Goal: Task Accomplishment & Management: Use online tool/utility

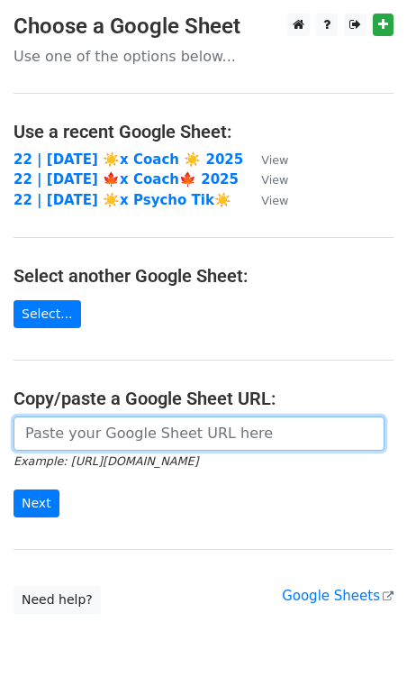
click at [201, 420] on input "url" at bounding box center [199, 433] width 371 height 34
paste input "https://docs.google.com/spreadsheets/d/1wgR15brew6mwbOJ7LmduQaEbuUFPYhBkjwZasea…"
type input "https://docs.google.com/spreadsheets/d/1wgR15brew6mwbOJ7LmduQaEbuUFPYhBkjwZasea…"
click at [14, 489] on input "Next" at bounding box center [37, 503] width 46 height 28
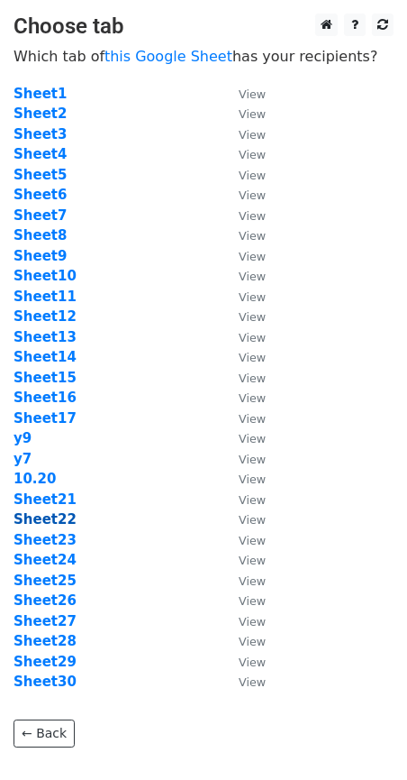
click at [63, 521] on strong "Sheet22" at bounding box center [45, 519] width 63 height 16
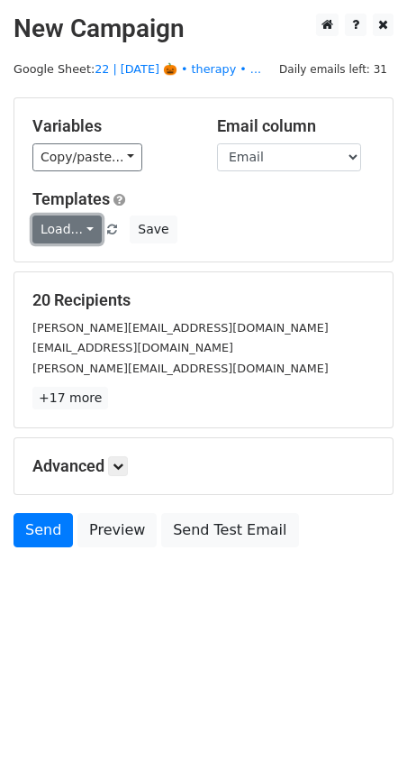
click at [54, 224] on link "Load..." at bounding box center [66, 229] width 69 height 28
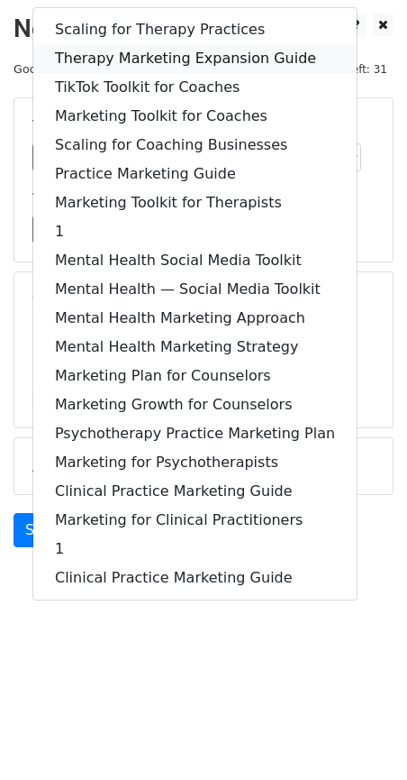
click at [138, 51] on link "Therapy Marketing Expansion Guide" at bounding box center [195, 58] width 324 height 29
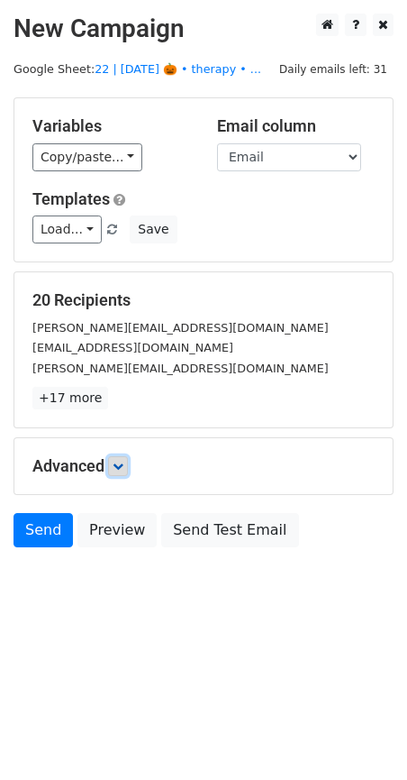
click at [118, 464] on icon at bounding box center [118, 466] width 11 height 11
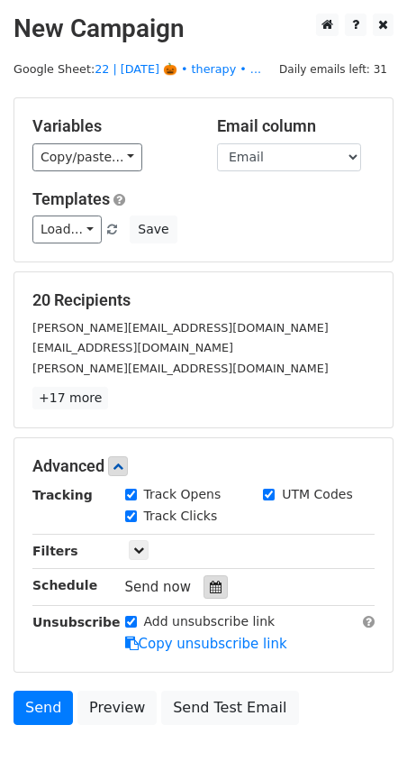
click at [213, 593] on div at bounding box center [216, 586] width 24 height 23
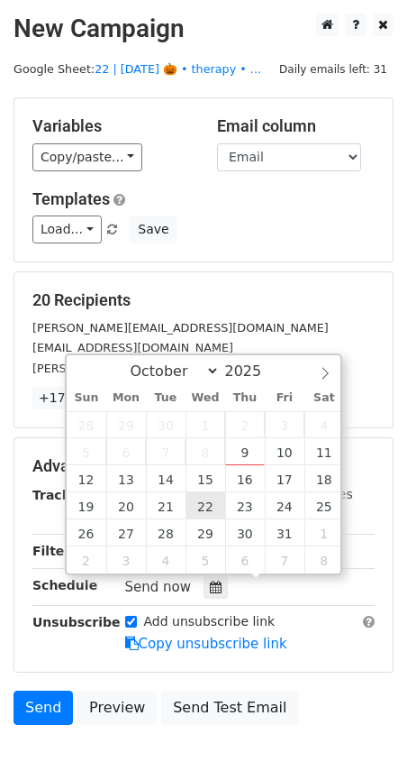
type input "2025-10-22 12:00"
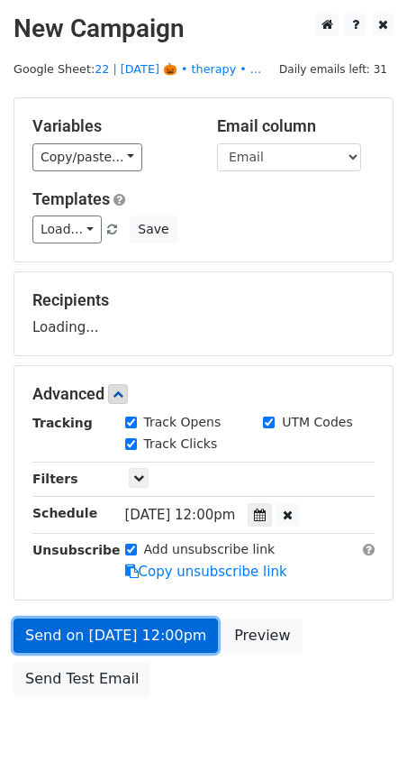
click at [135, 637] on link "Send on Oct 22 at 12:00pm" at bounding box center [116, 635] width 205 height 34
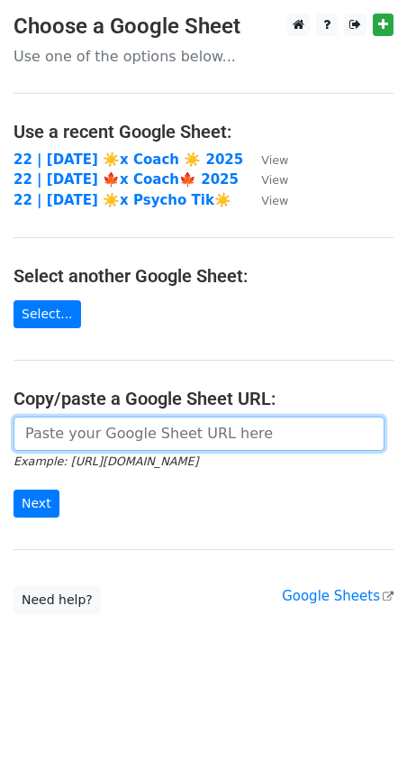
click at [180, 426] on input "url" at bounding box center [199, 433] width 371 height 34
paste input "https://docs.google.com/spreadsheets/d/1wgR15brew6mwbOJ7LmduQaEbuUFPYhBkjwZasea…"
type input "https://docs.google.com/spreadsheets/d/1wgR15brew6mwbOJ7LmduQaEbuUFPYhBkjwZasea…"
click at [14, 489] on input "Next" at bounding box center [37, 503] width 46 height 28
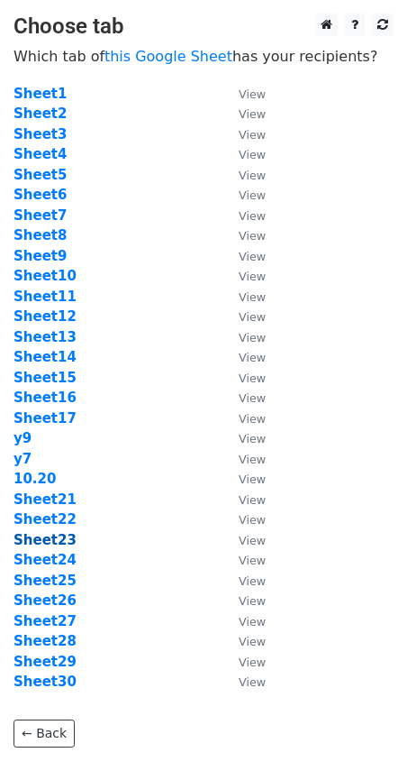
click at [52, 536] on strong "Sheet23" at bounding box center [45, 540] width 63 height 16
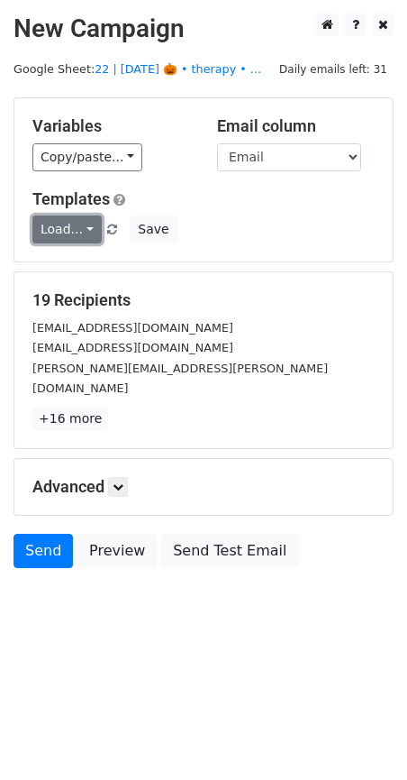
click at [53, 227] on link "Load..." at bounding box center [66, 229] width 69 height 28
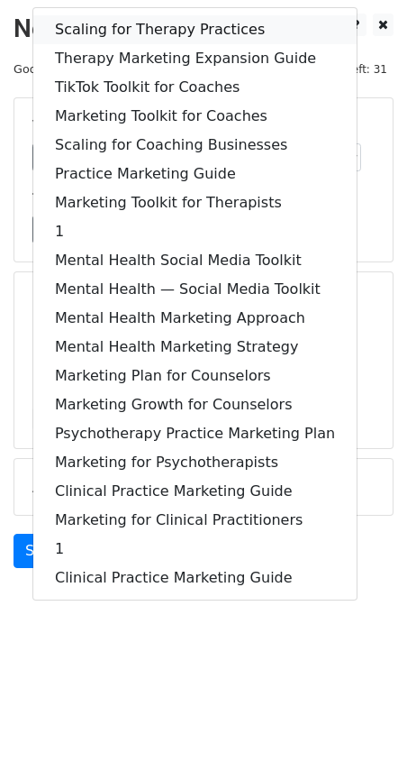
click at [124, 28] on link "Scaling for Therapy Practices" at bounding box center [195, 29] width 324 height 29
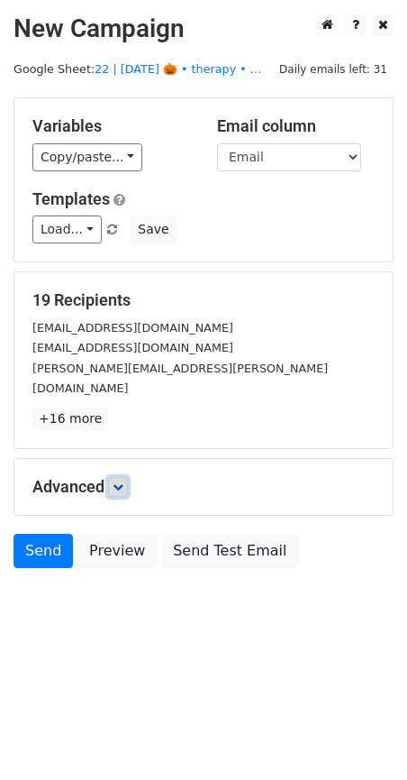
click at [123, 481] on icon at bounding box center [118, 486] width 11 height 11
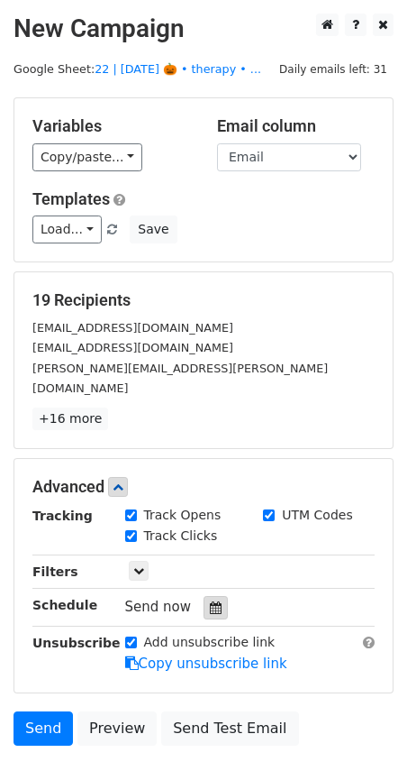
click at [210, 601] on icon at bounding box center [216, 607] width 12 height 13
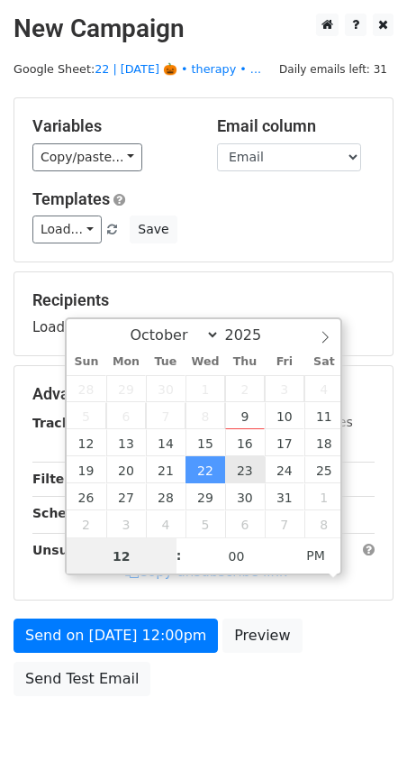
type input "2025-10-23 12:00"
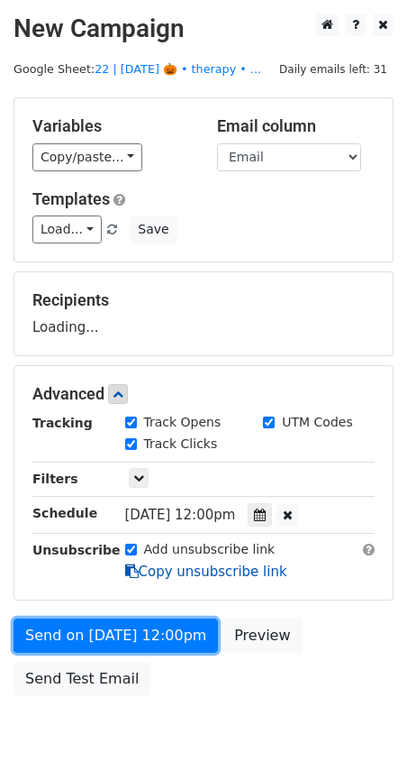
click at [151, 637] on form "Variables Copy/paste... {{Name}} {{Email}} Email column Name Email Templates Lo…" at bounding box center [204, 400] width 380 height 607
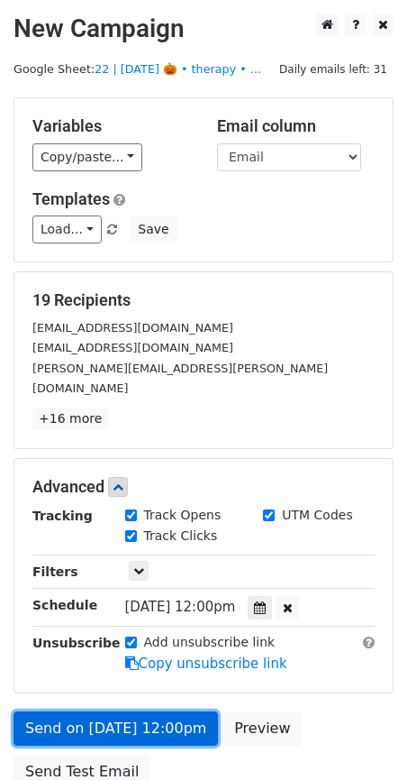
click at [114, 711] on link "Send on Oct 23 at 12:00pm" at bounding box center [116, 728] width 205 height 34
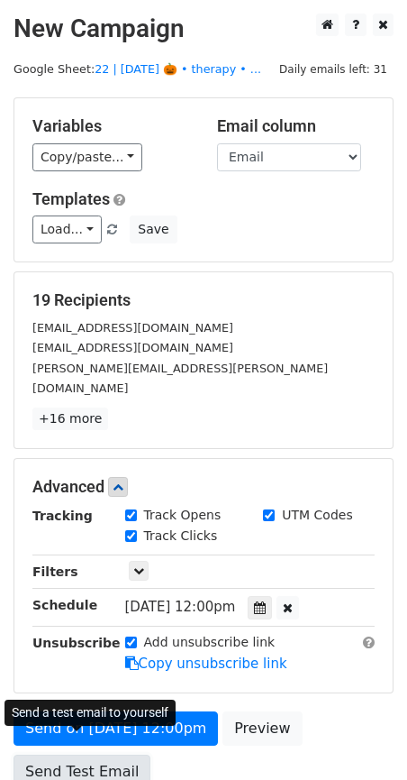
click at [78, 754] on link "Send Test Email" at bounding box center [82, 771] width 137 height 34
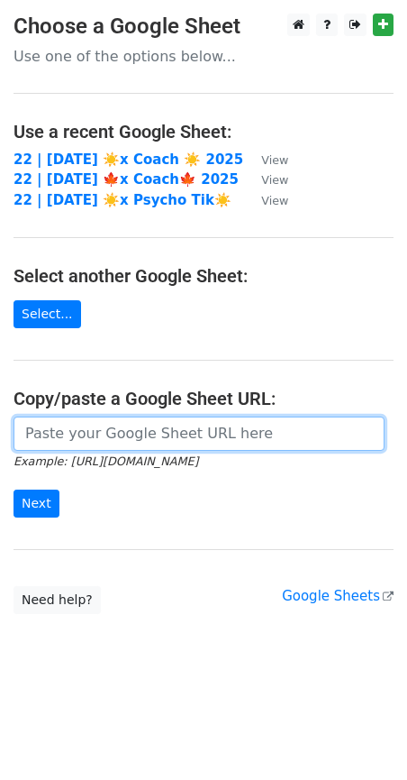
click at [62, 432] on input "url" at bounding box center [199, 433] width 371 height 34
paste input "https://docs.google.com/spreadsheets/d/1wgR15brew6mwbOJ7LmduQaEbuUFPYhBkjwZasea…"
type input "https://docs.google.com/spreadsheets/d/1wgR15brew6mwbOJ7LmduQaEbuUFPYhBkjwZasea…"
click at [14, 489] on input "Next" at bounding box center [37, 503] width 46 height 28
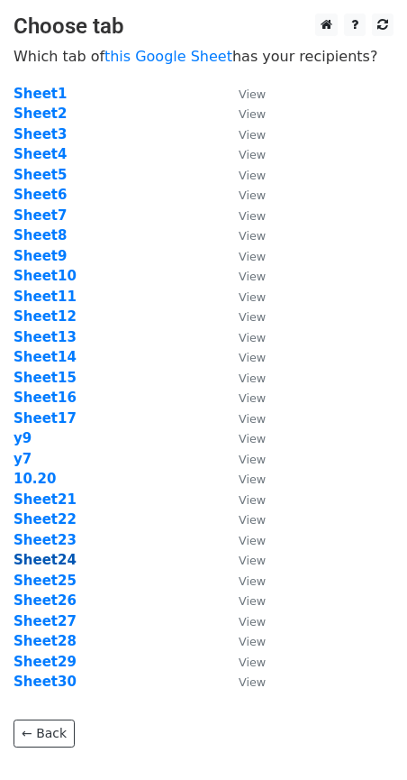
click at [48, 562] on strong "Sheet24" at bounding box center [45, 560] width 63 height 16
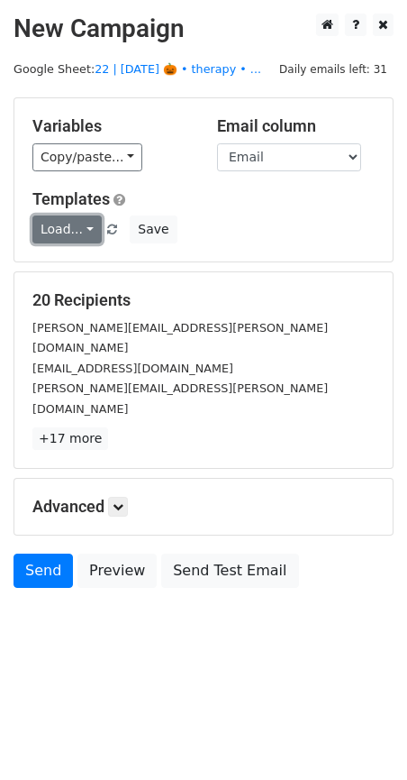
click at [61, 237] on link "Load..." at bounding box center [66, 229] width 69 height 28
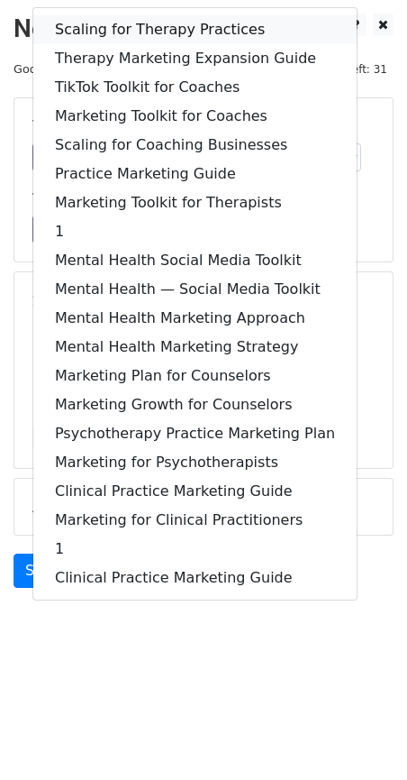
click at [119, 32] on link "Scaling for Therapy Practices" at bounding box center [195, 29] width 324 height 29
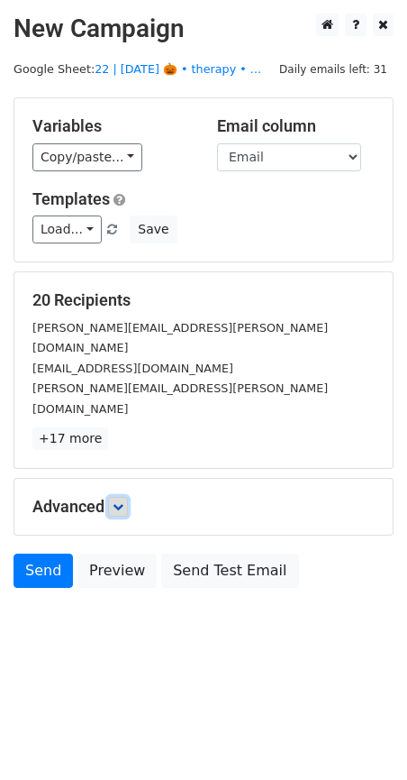
click at [128, 497] on link at bounding box center [118, 507] width 20 height 20
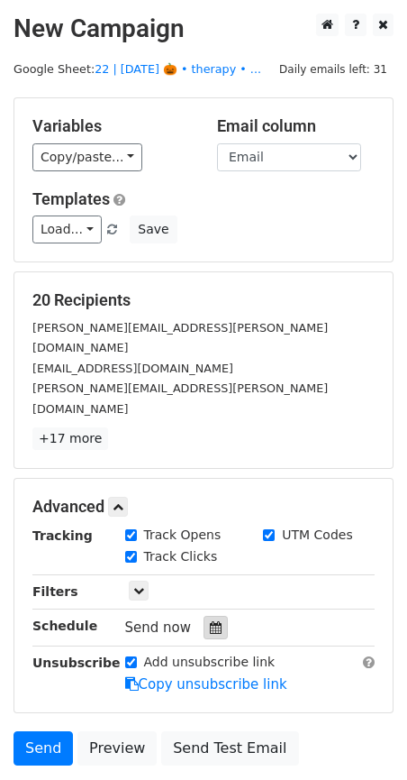
click at [216, 616] on div at bounding box center [216, 627] width 24 height 23
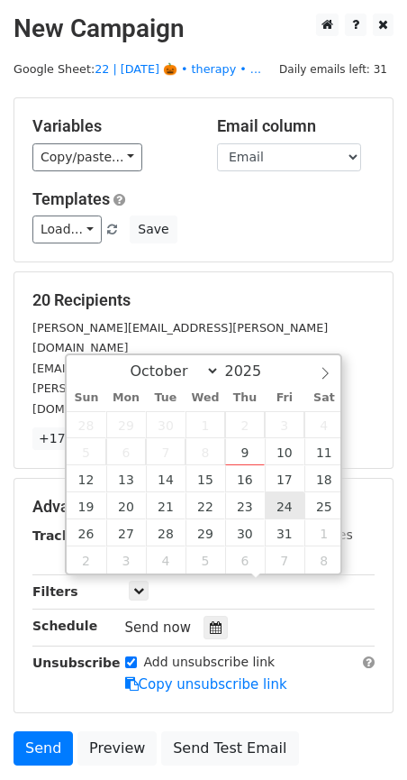
type input "2025-10-24 12:00"
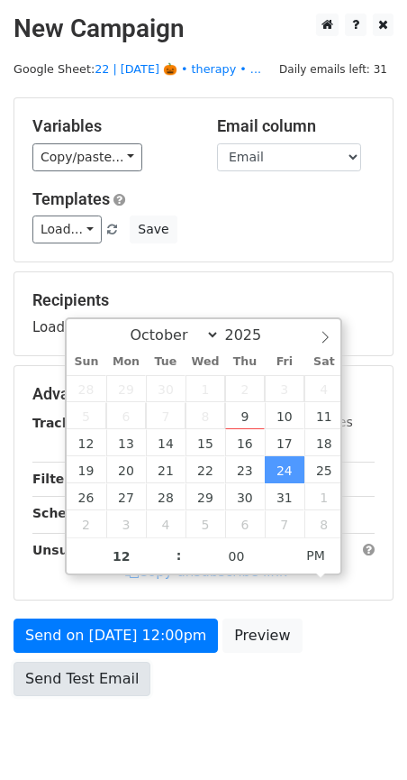
click at [98, 671] on link "Send Test Email" at bounding box center [82, 679] width 137 height 34
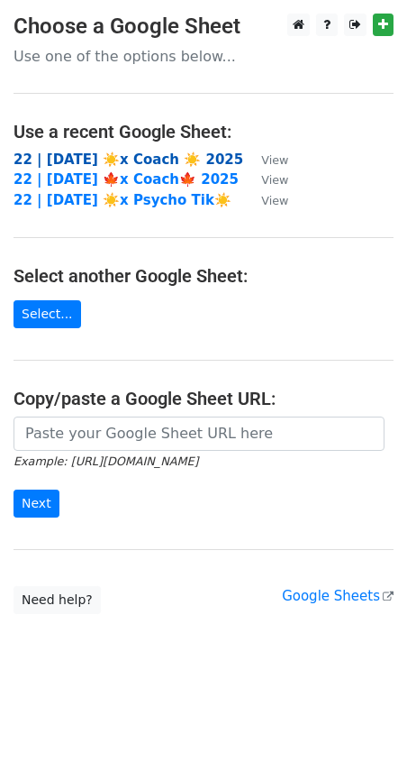
click at [103, 157] on strong "22 | OCT 6 ☀️x Coach ☀️ 2025" at bounding box center [129, 159] width 230 height 16
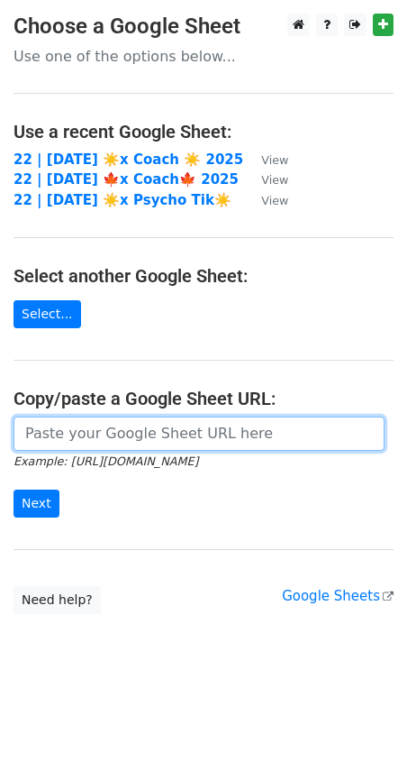
click at [138, 435] on input "url" at bounding box center [199, 433] width 371 height 34
paste input "[URL][DOMAIN_NAME]"
type input "[URL][DOMAIN_NAME]"
click at [14, 489] on input "Next" at bounding box center [37, 503] width 46 height 28
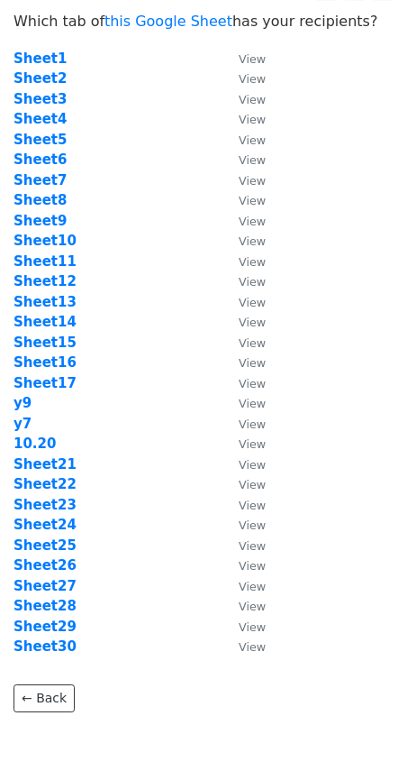
scroll to position [36, 0]
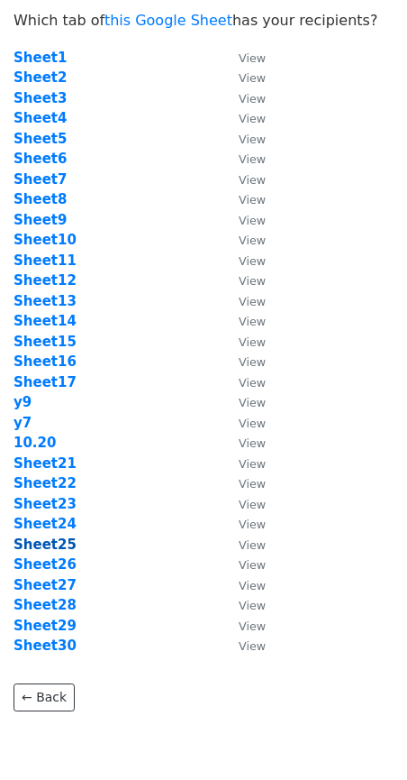
click at [49, 541] on strong "Sheet25" at bounding box center [45, 544] width 63 height 16
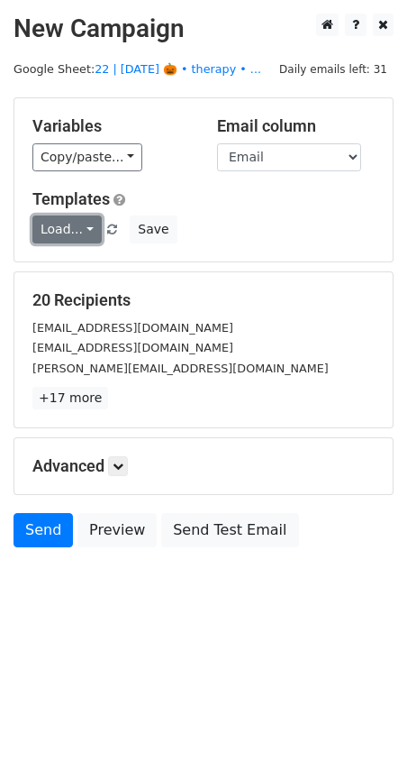
click at [48, 230] on link "Load..." at bounding box center [66, 229] width 69 height 28
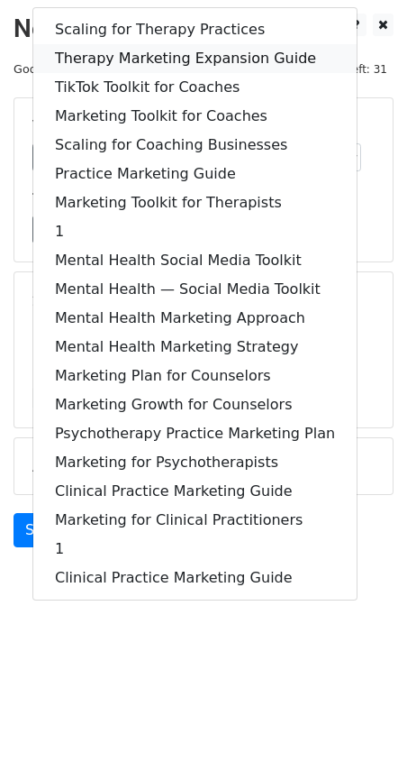
click at [124, 67] on link "Therapy Marketing Expansion Guide" at bounding box center [195, 58] width 324 height 29
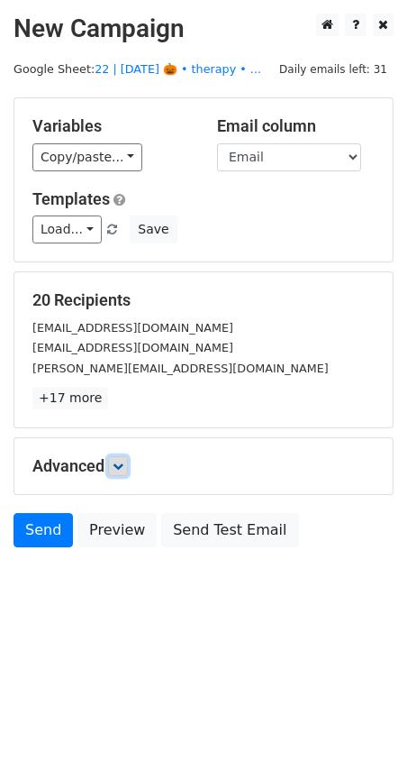
click at [128, 466] on link at bounding box center [118, 466] width 20 height 20
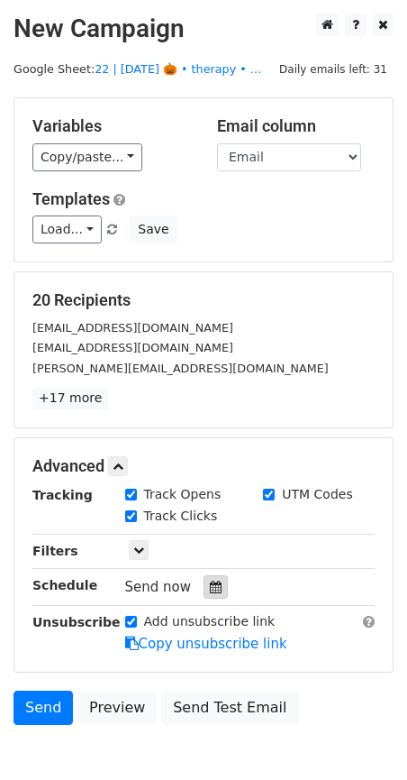
click at [211, 593] on div at bounding box center [216, 586] width 24 height 23
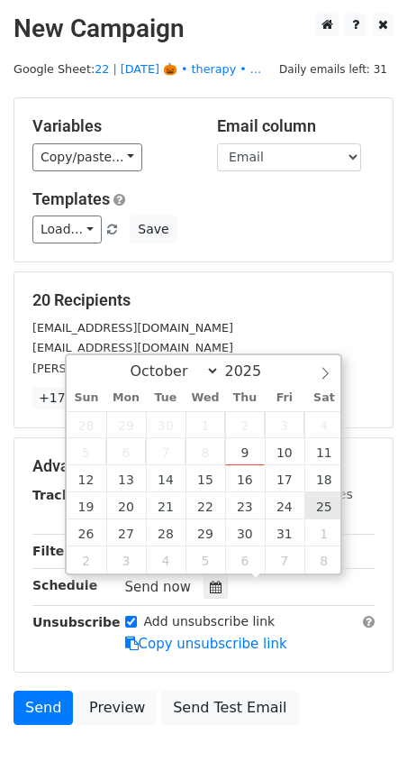
type input "2025-10-25 12:00"
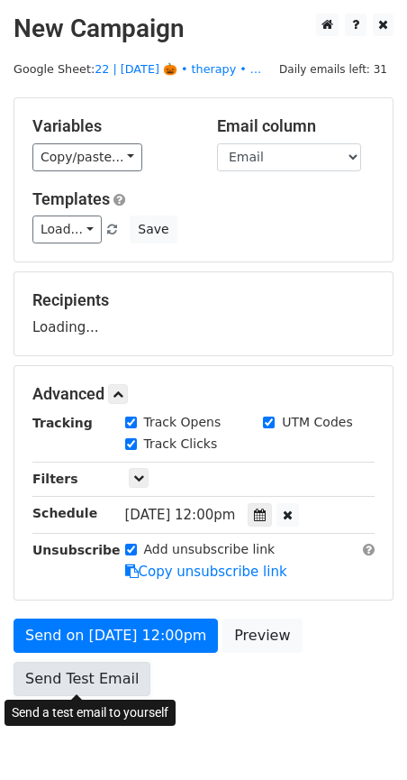
click at [82, 674] on link "Send Test Email" at bounding box center [82, 679] width 137 height 34
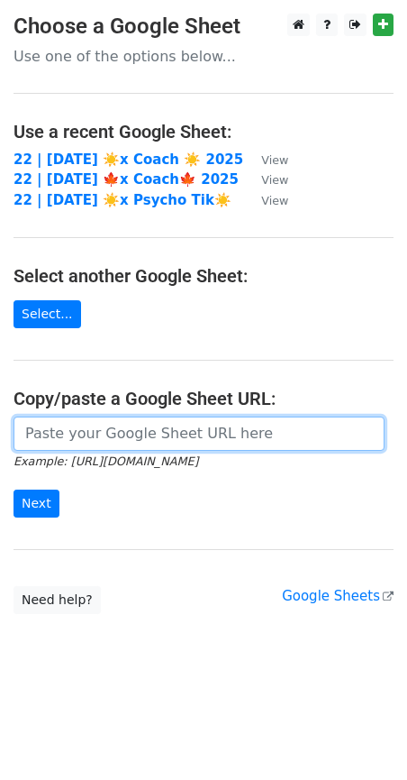
click at [105, 422] on input "url" at bounding box center [199, 433] width 371 height 34
paste input "https://docs.google.com/spreadsheets/d/1wgR15brew6mwbOJ7LmduQaEbuUFPYhBkjwZasea…"
type input "https://docs.google.com/spreadsheets/d/1wgR15brew6mwbOJ7LmduQaEbuUFPYhBkjwZasea…"
click at [14, 489] on input "Next" at bounding box center [37, 503] width 46 height 28
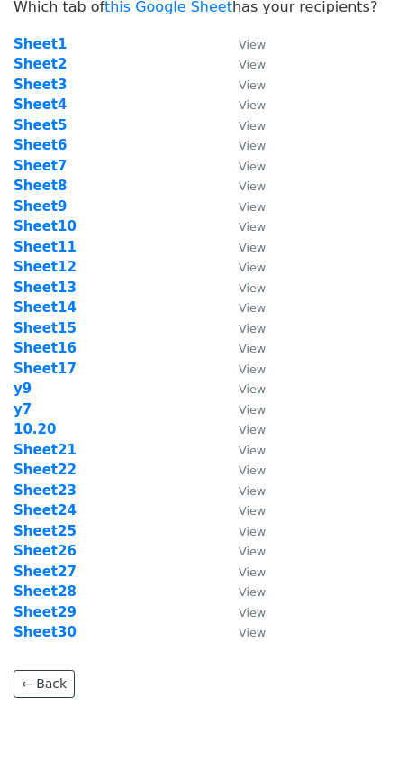
scroll to position [82, 0]
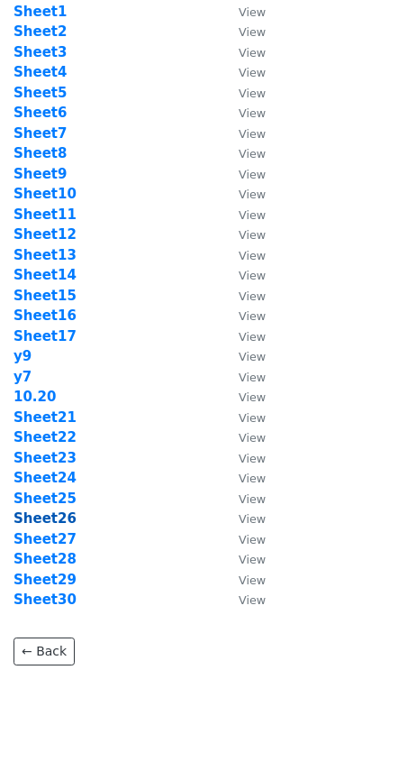
click at [51, 513] on strong "Sheet26" at bounding box center [45, 518] width 63 height 16
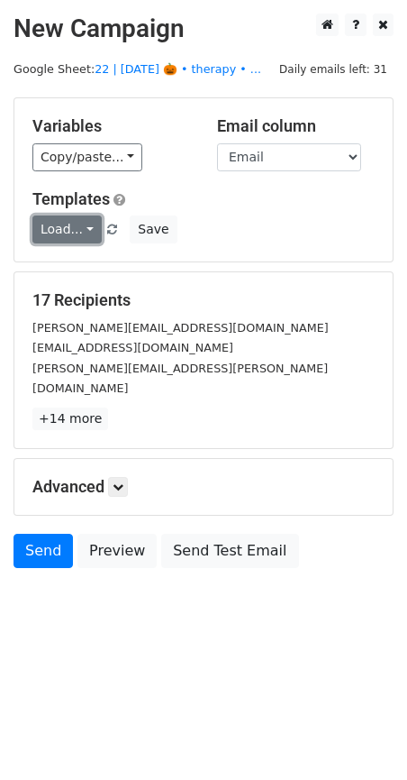
click at [48, 225] on link "Load..." at bounding box center [66, 229] width 69 height 28
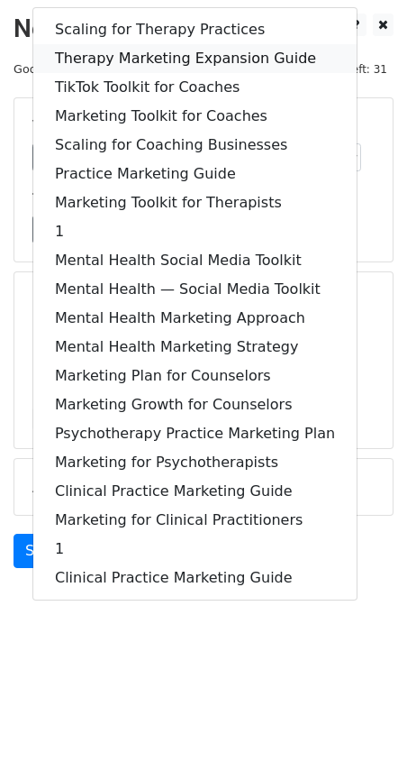
click at [179, 59] on link "Therapy Marketing Expansion Guide" at bounding box center [195, 58] width 324 height 29
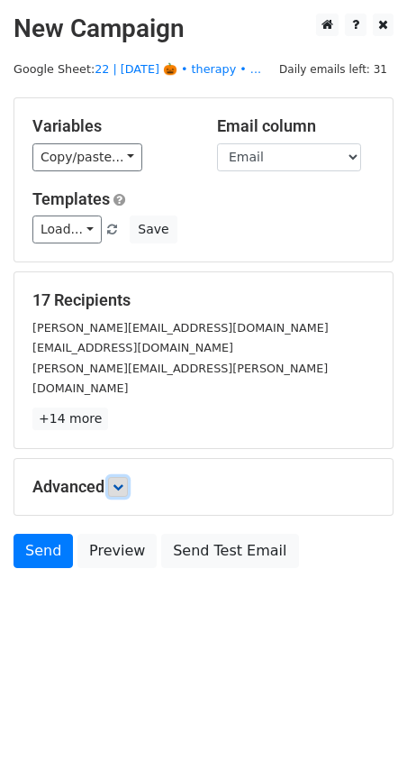
click at [119, 481] on icon at bounding box center [118, 486] width 11 height 11
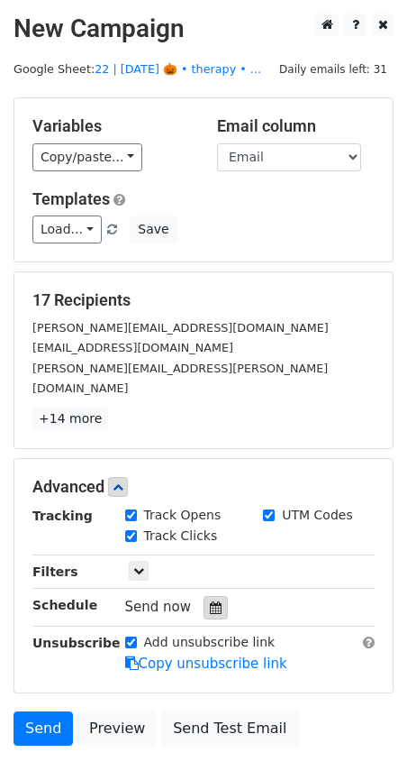
click at [210, 601] on icon at bounding box center [216, 607] width 12 height 13
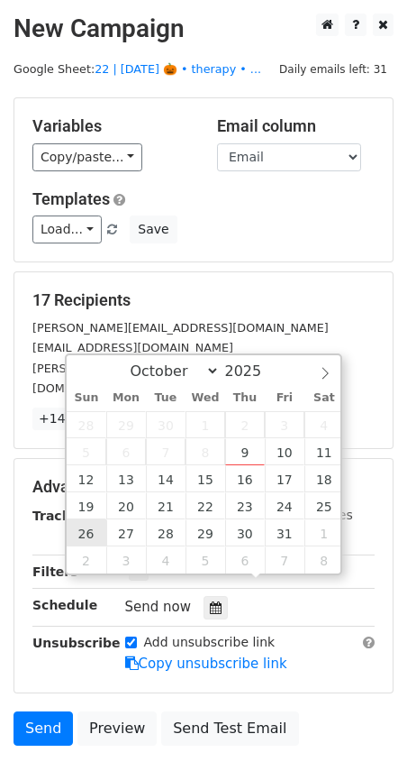
type input "[DATE] 12:00"
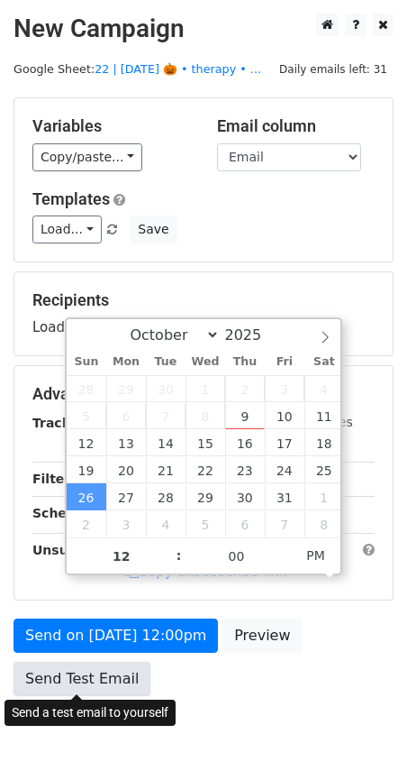
click at [111, 670] on form "Variables Copy/paste... {{Name}} {{Email}} Email column Name Email Templates Lo…" at bounding box center [204, 400] width 380 height 607
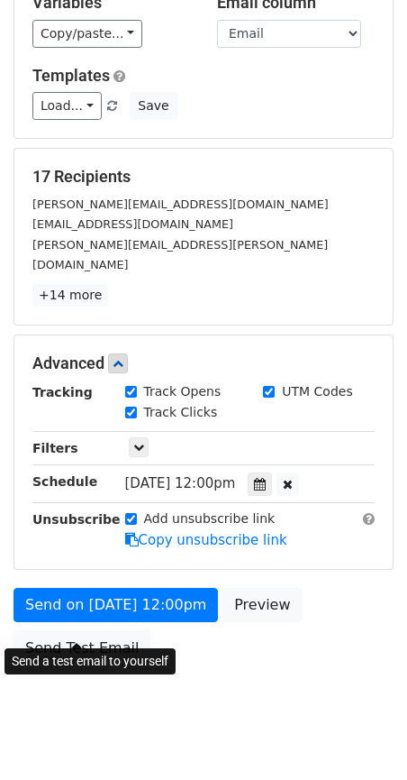
scroll to position [139, 0]
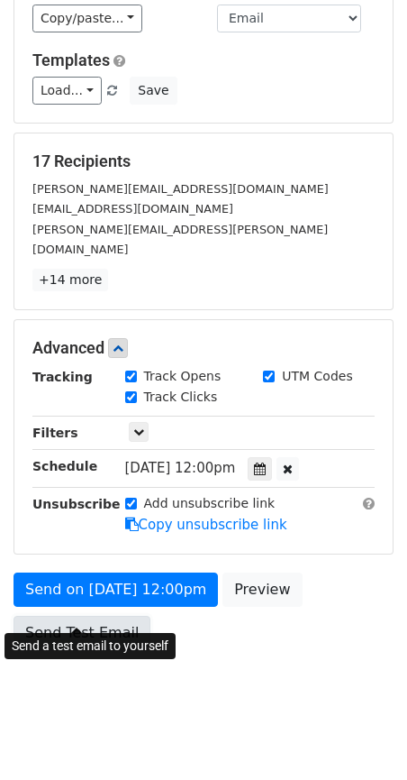
click at [94, 616] on link "Send Test Email" at bounding box center [82, 633] width 137 height 34
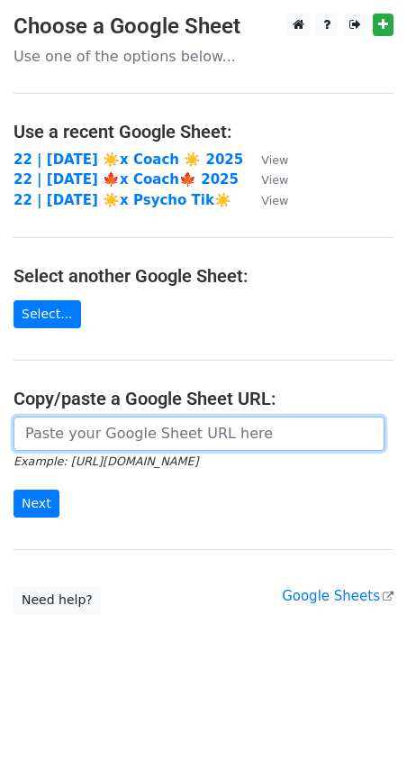
click at [199, 434] on input "url" at bounding box center [199, 433] width 371 height 34
paste input "https://docs.google.com/spreadsheets/d/1wgR15brew6mwbOJ7LmduQaEbuUFPYhBkjwZasea…"
type input "https://docs.google.com/spreadsheets/d/1wgR15brew6mwbOJ7LmduQaEbuUFPYhBkjwZasea…"
click at [14, 489] on input "Next" at bounding box center [37, 503] width 46 height 28
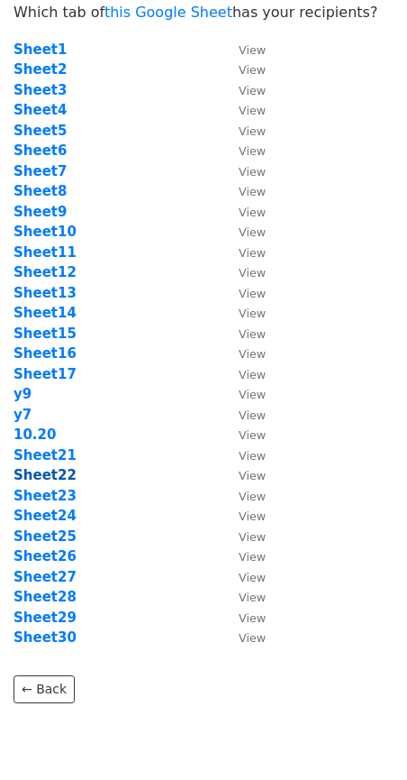
scroll to position [54, 0]
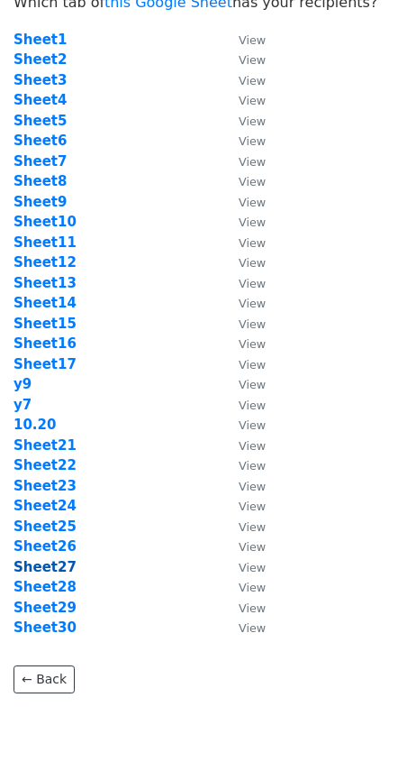
click at [58, 564] on strong "Sheet27" at bounding box center [45, 567] width 63 height 16
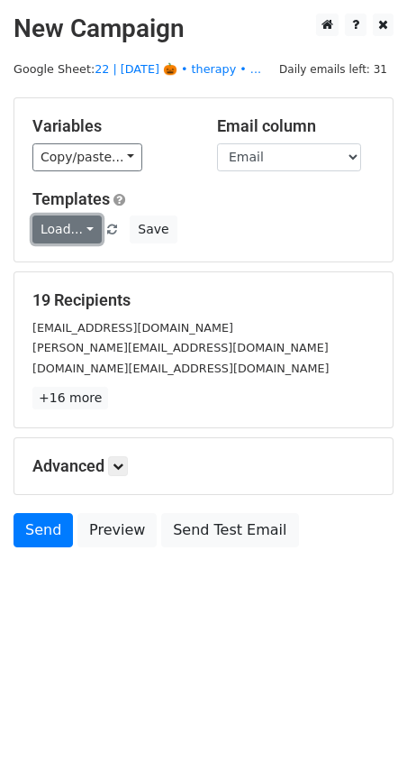
click at [68, 224] on link "Load..." at bounding box center [66, 229] width 69 height 28
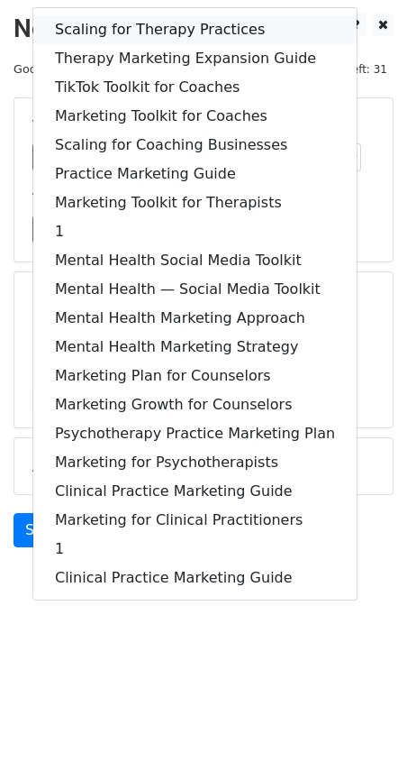
click at [135, 24] on link "Scaling for Therapy Practices" at bounding box center [195, 29] width 324 height 29
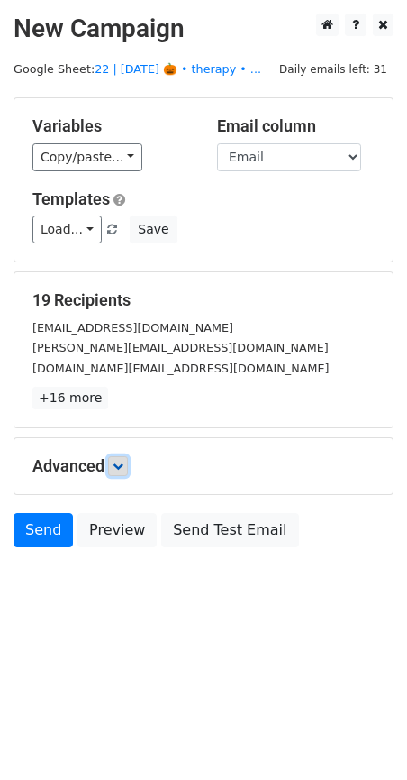
click at [123, 462] on icon at bounding box center [118, 466] width 11 height 11
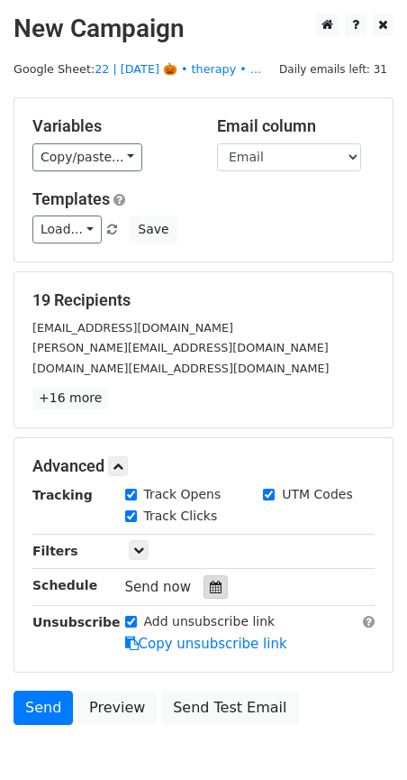
click at [215, 586] on div at bounding box center [216, 586] width 24 height 23
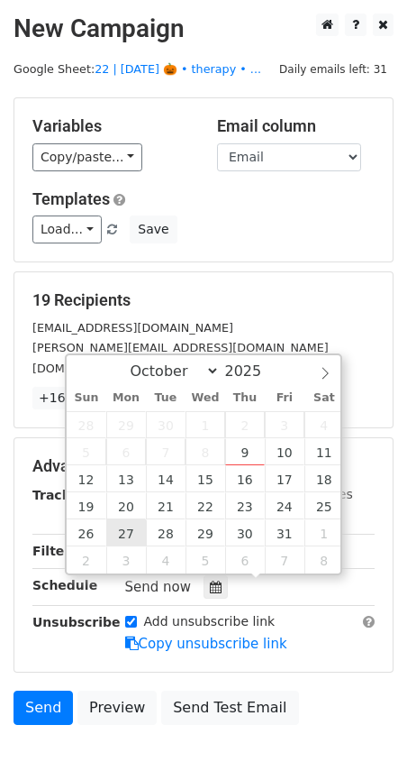
type input "[DATE] 12:00"
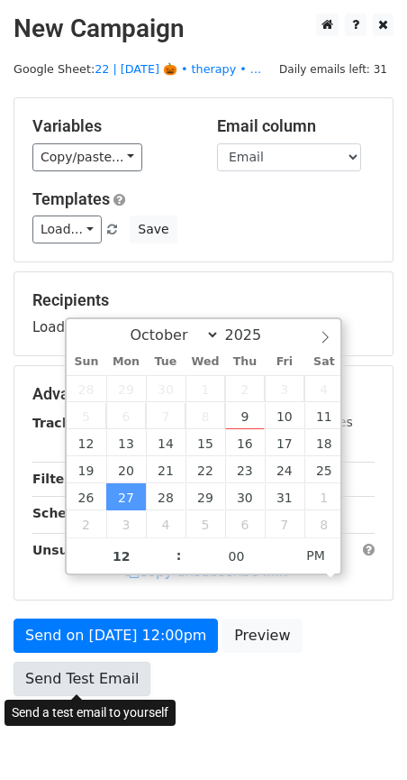
click at [90, 666] on link "Send Test Email" at bounding box center [82, 679] width 137 height 34
